Goal: Task Accomplishment & Management: Use online tool/utility

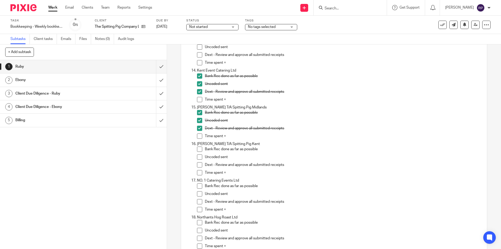
scroll to position [548, 0]
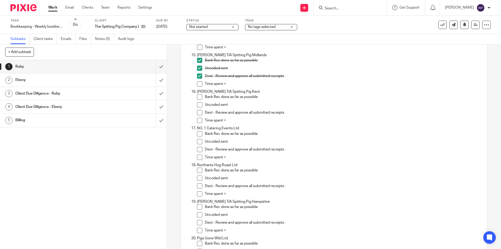
click at [197, 98] on span at bounding box center [199, 96] width 5 height 5
click at [199, 99] on span at bounding box center [199, 96] width 5 height 5
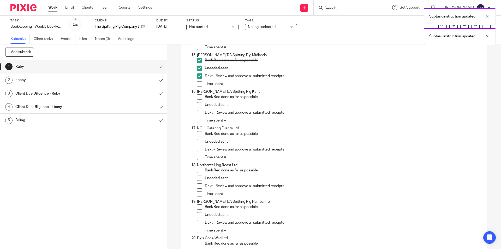
click at [199, 110] on span at bounding box center [199, 112] width 5 height 5
click at [199, 98] on span at bounding box center [199, 96] width 5 height 5
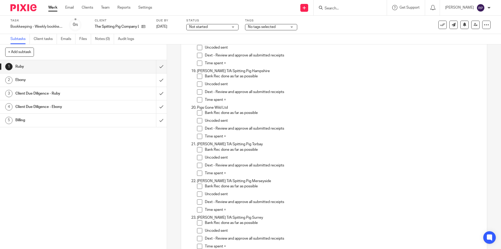
scroll to position [808, 0]
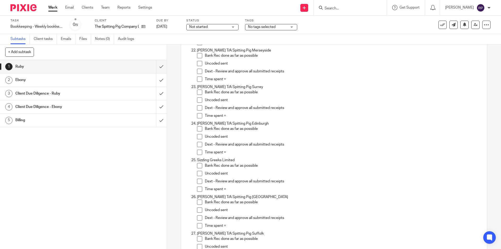
click at [126, 80] on div "Ebony" at bounding box center [82, 80] width 135 height 8
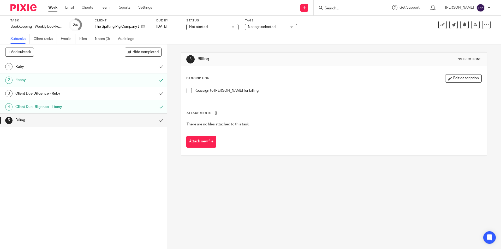
click at [156, 119] on input "submit" at bounding box center [83, 119] width 167 height 13
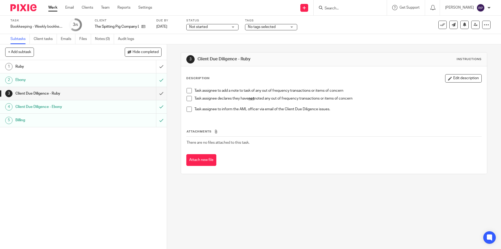
click at [73, 64] on h1 "Ruby" at bounding box center [60, 67] width 90 height 8
